Goal: Information Seeking & Learning: Understand process/instructions

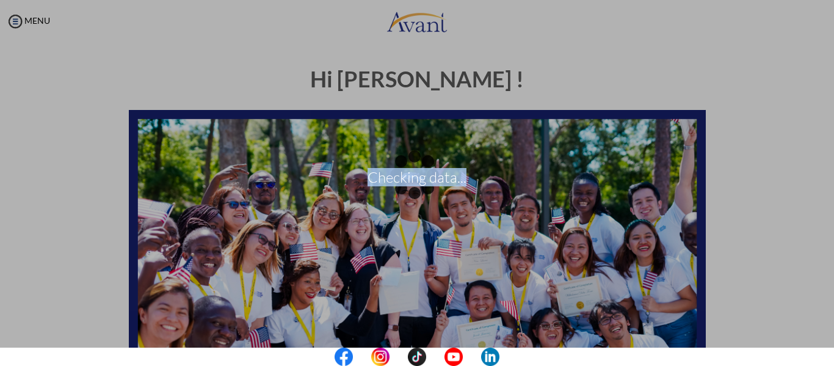
drag, startPoint x: 832, startPoint y: 89, endPoint x: 825, endPoint y: 210, distance: 121.1
click at [426, 192] on div "Checking data..." at bounding box center [417, 183] width 17 height 17
drag, startPoint x: 825, startPoint y: 211, endPoint x: 830, endPoint y: 248, distance: 37.5
click at [426, 192] on div "Checking data..." at bounding box center [417, 183] width 17 height 17
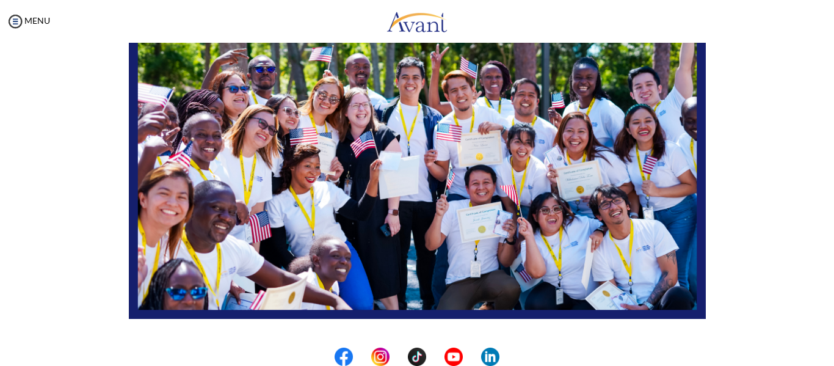
scroll to position [313, 0]
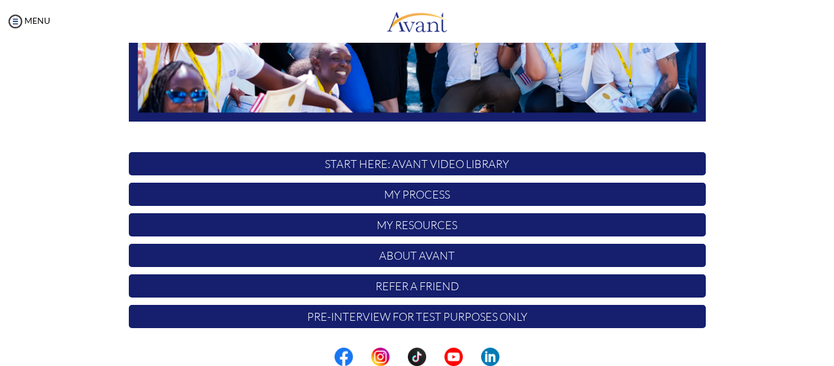
click at [420, 191] on p "My Process" at bounding box center [417, 194] width 577 height 23
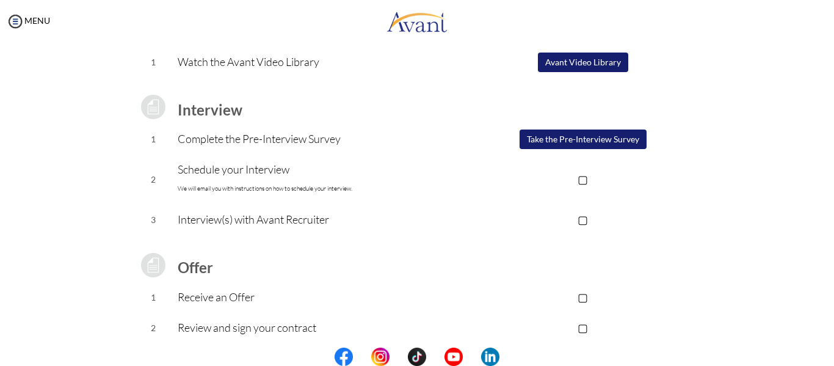
scroll to position [121, 0]
click at [19, 16] on img at bounding box center [15, 21] width 18 height 18
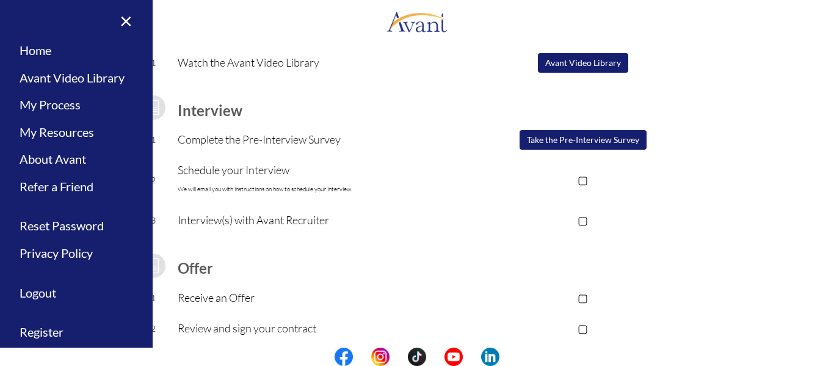
click at [321, 183] on p "Schedule your Interview We will email you with instructions on how to schedule …" at bounding box center [319, 179] width 283 height 37
click at [582, 182] on p "▢" at bounding box center [583, 179] width 245 height 17
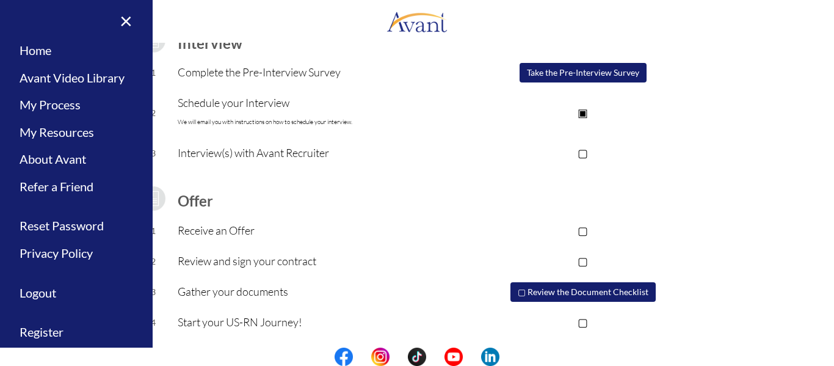
scroll to position [190, 0]
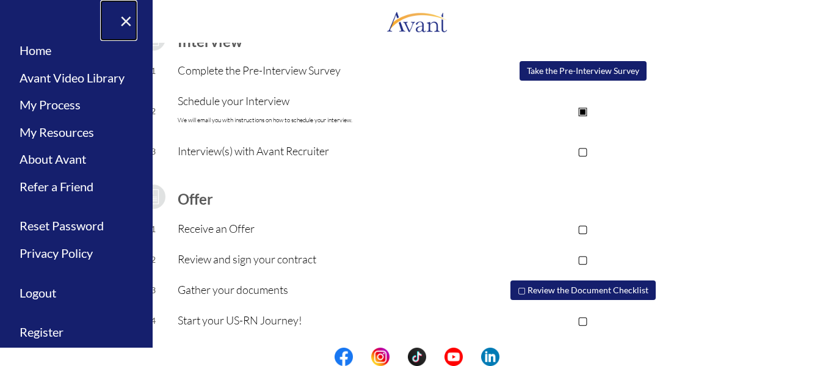
click at [119, 15] on link "×" at bounding box center [118, 20] width 37 height 41
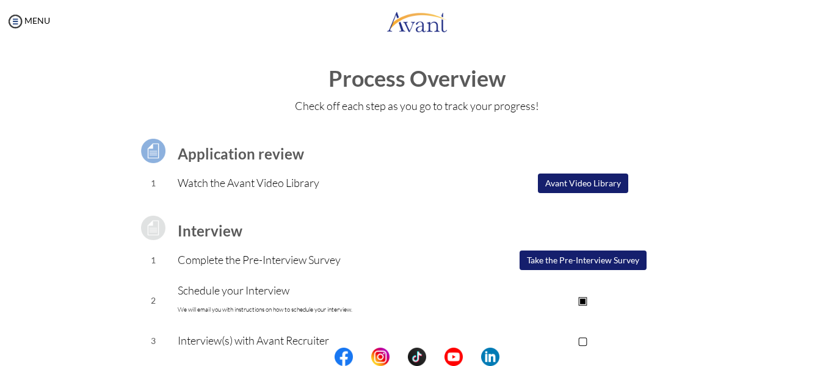
scroll to position [0, 0]
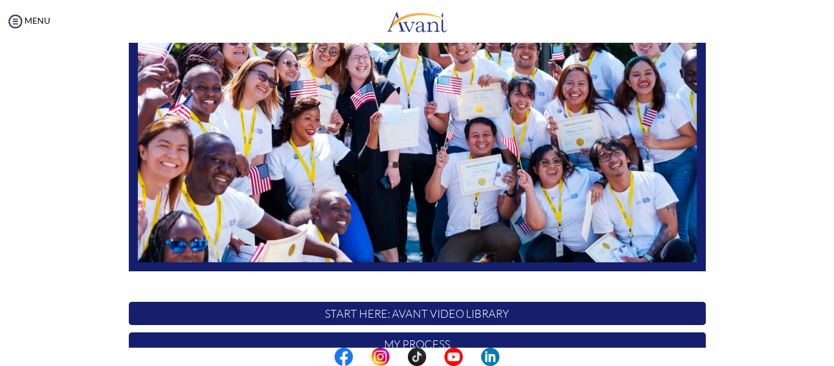
scroll to position [313, 0]
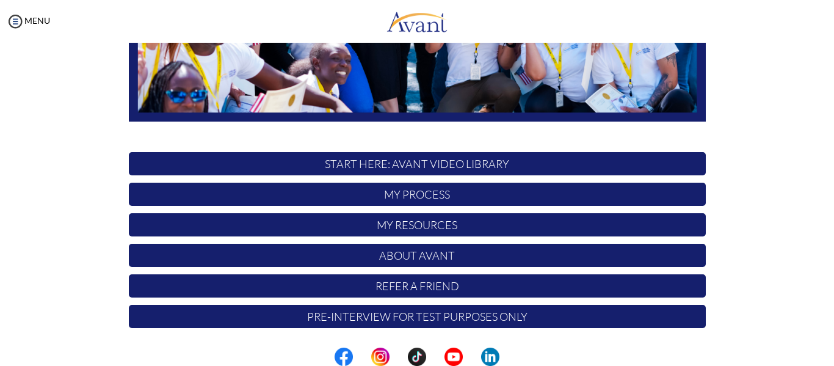
click at [415, 190] on p "My Process" at bounding box center [417, 194] width 577 height 23
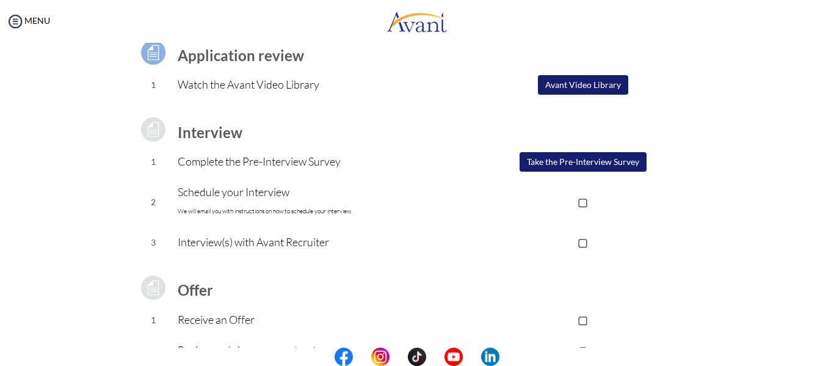
scroll to position [98, 0]
click at [554, 86] on button "Avant Video Library" at bounding box center [583, 86] width 90 height 20
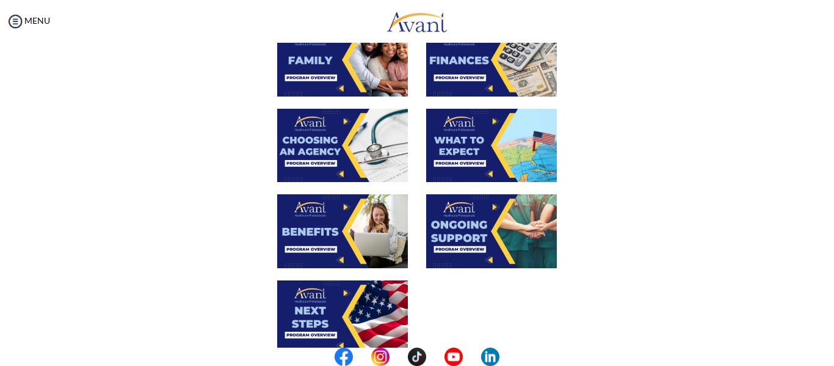
scroll to position [474, 0]
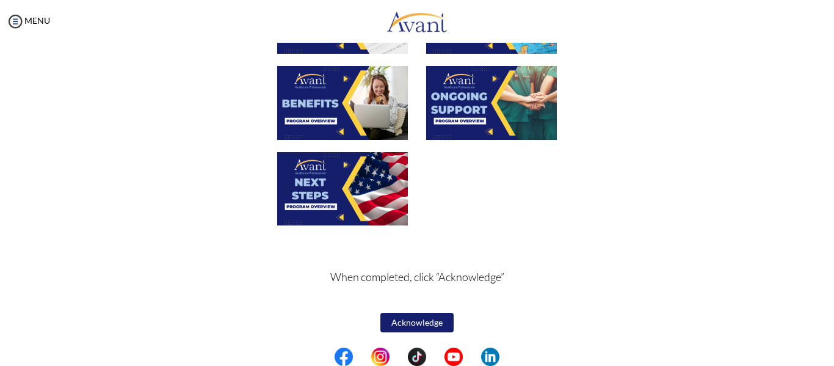
click at [423, 326] on button "Acknowledge" at bounding box center [417, 323] width 73 height 20
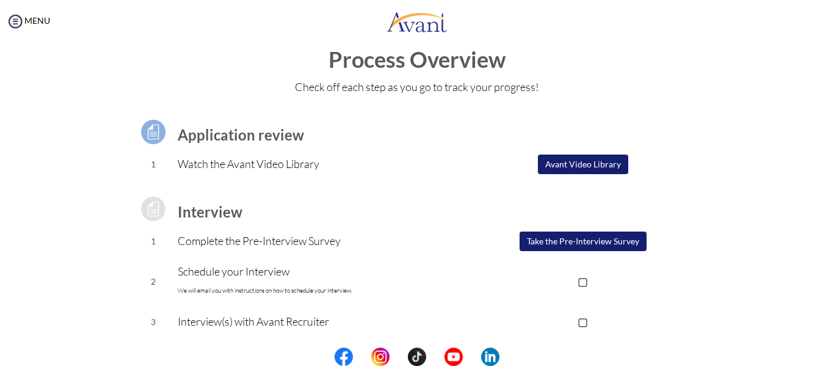
scroll to position [19, 0]
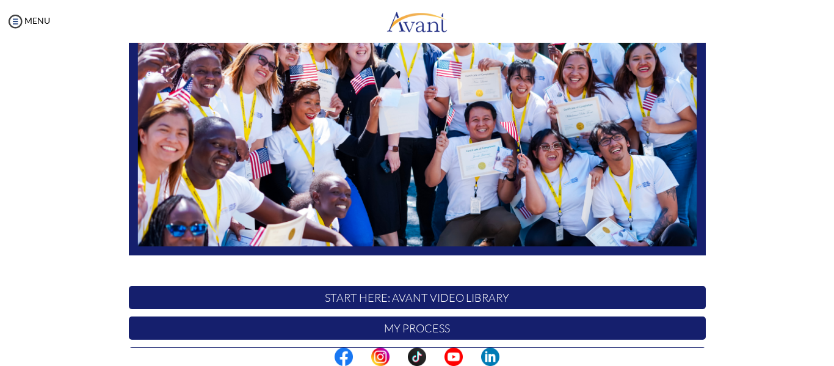
scroll to position [313, 0]
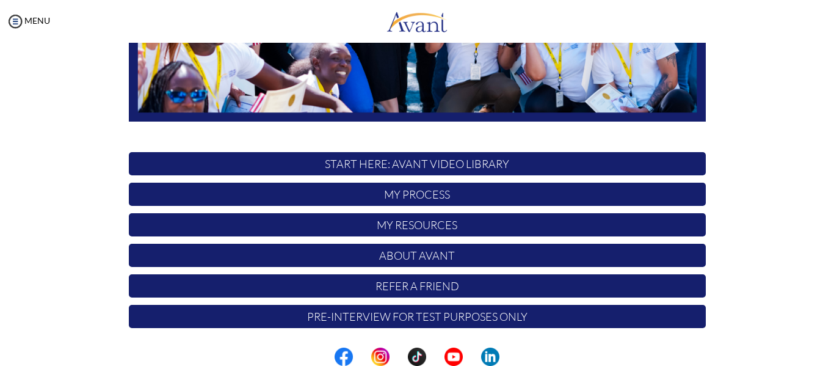
click at [434, 165] on p "START HERE: Avant Video Library" at bounding box center [417, 163] width 577 height 23
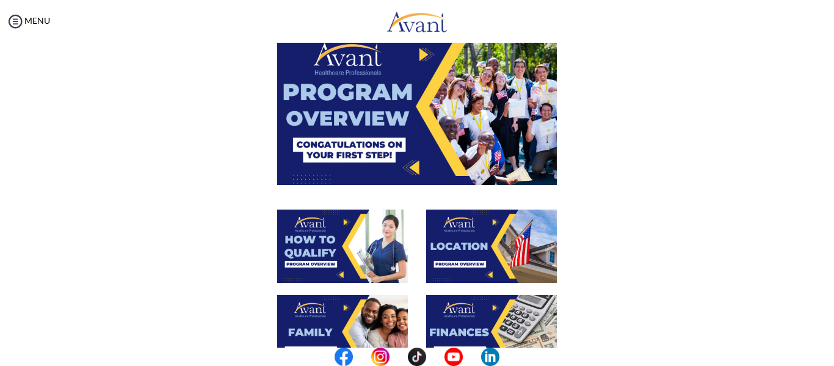
scroll to position [64, 0]
